Goal: Information Seeking & Learning: Learn about a topic

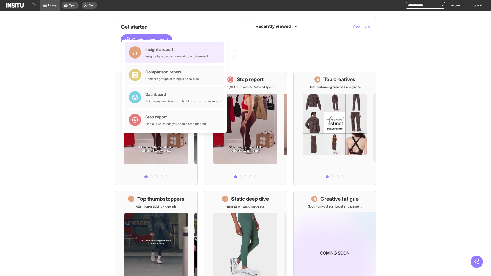
click at [176, 52] on div "Insights report Insights by ad, adset, campaign, or placement" at bounding box center [176, 52] width 63 height 12
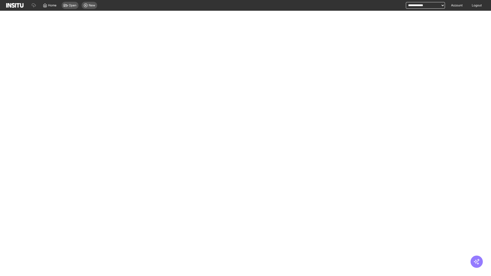
select select "**"
